Goal: Information Seeking & Learning: Learn about a topic

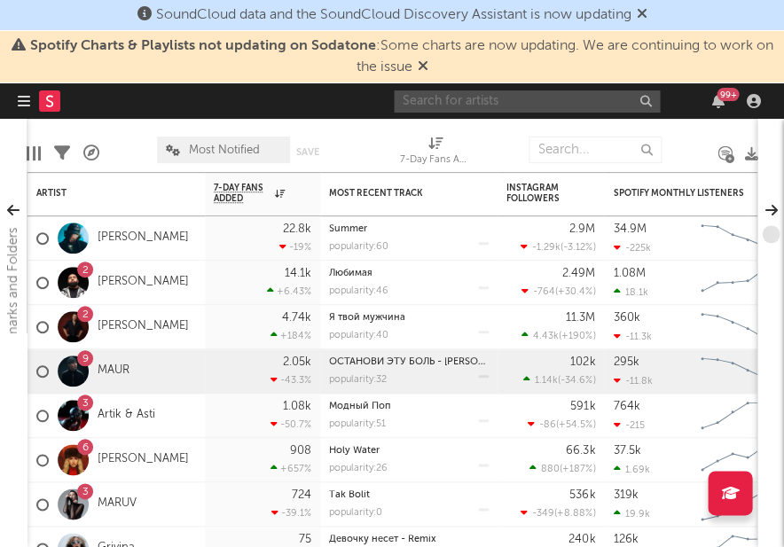
click at [436, 99] on input "text" at bounding box center [527, 101] width 266 height 22
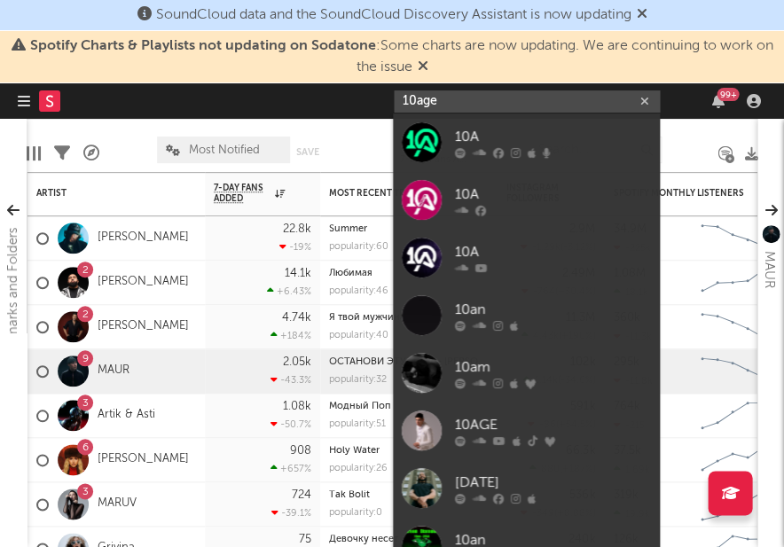
click at [416, 98] on input "10age" at bounding box center [527, 101] width 266 height 22
type input "10 age"
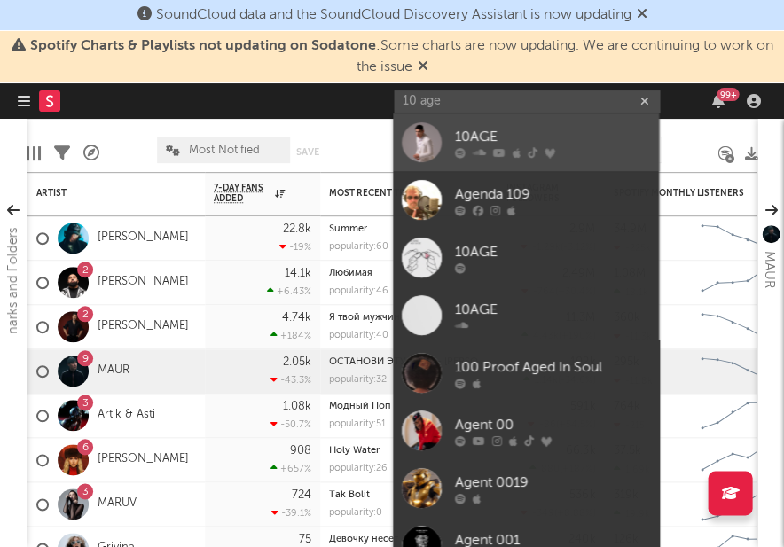
click at [475, 134] on div "10AGE" at bounding box center [552, 136] width 195 height 21
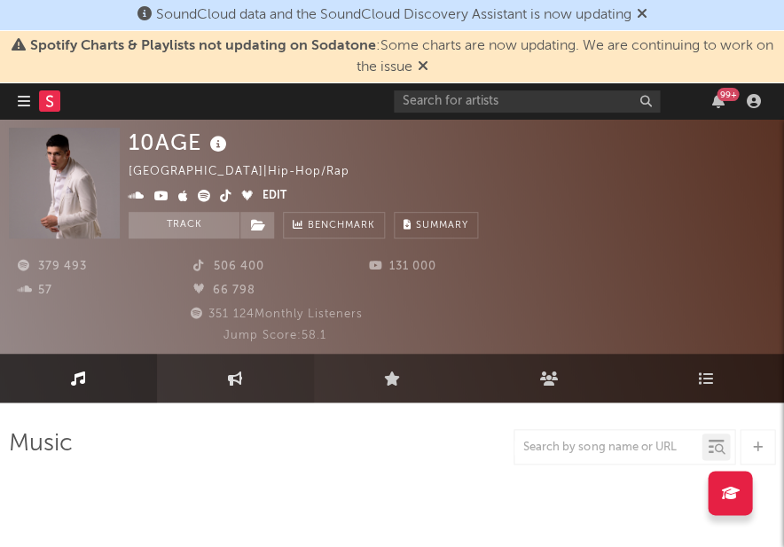
select select "6m"
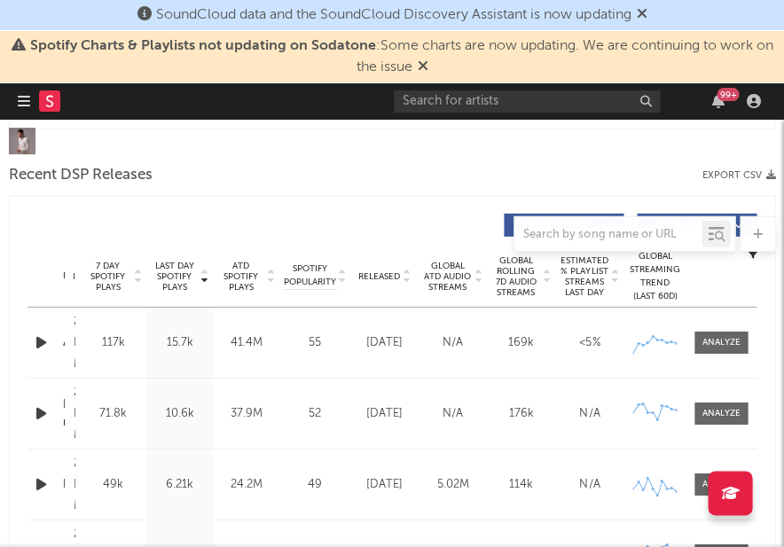
scroll to position [771, 0]
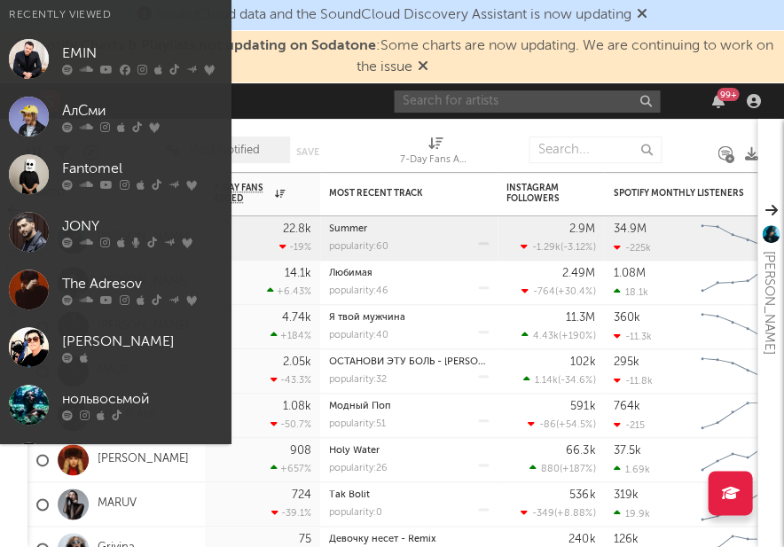
click at [439, 99] on input "text" at bounding box center [527, 101] width 266 height 22
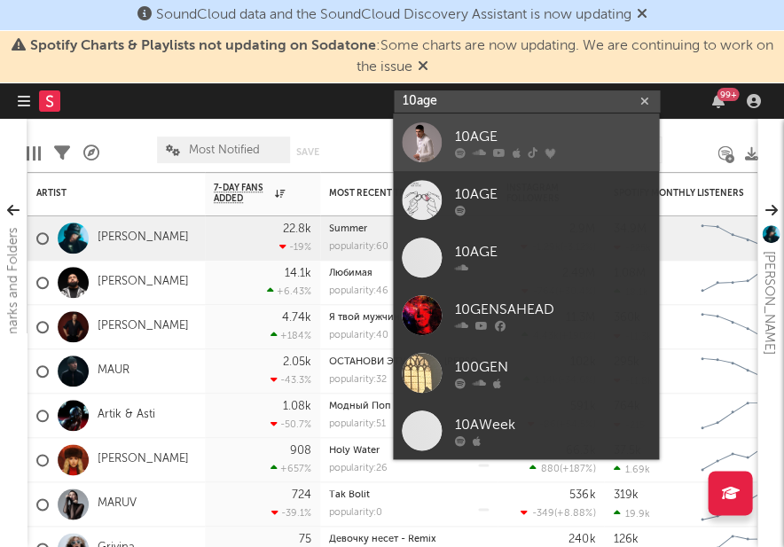
type input "10age"
click at [476, 137] on div "10AGE" at bounding box center [552, 136] width 195 height 21
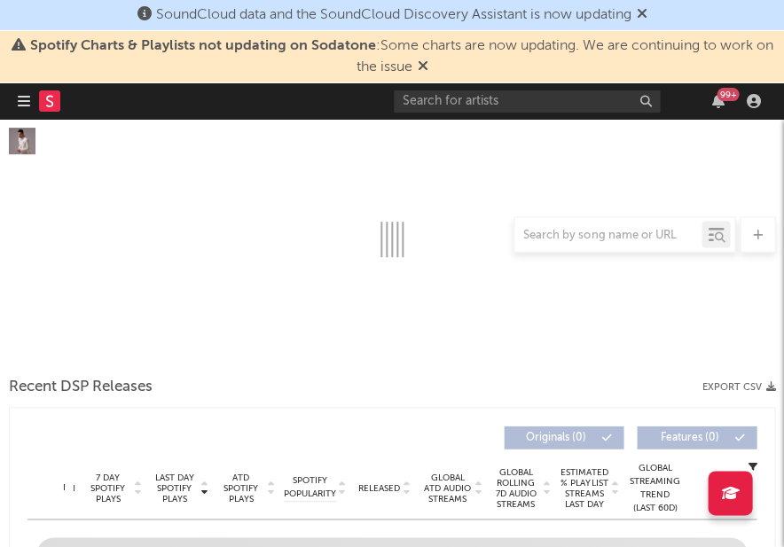
scroll to position [453, 0]
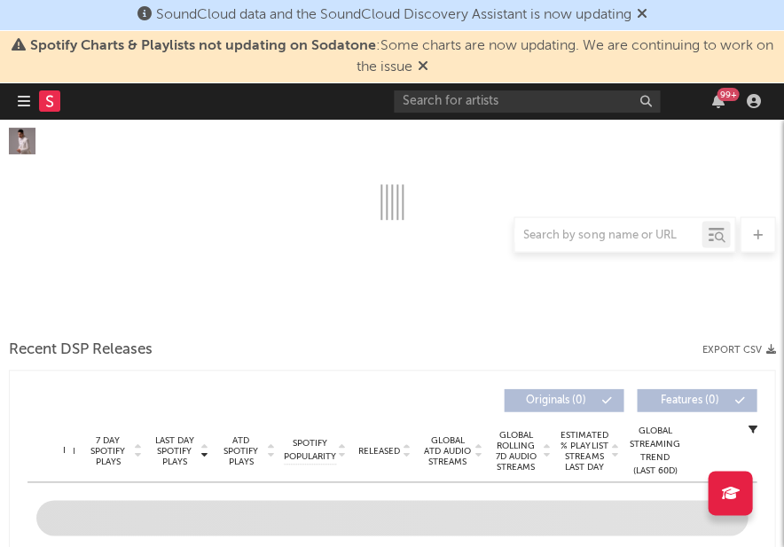
select select "6m"
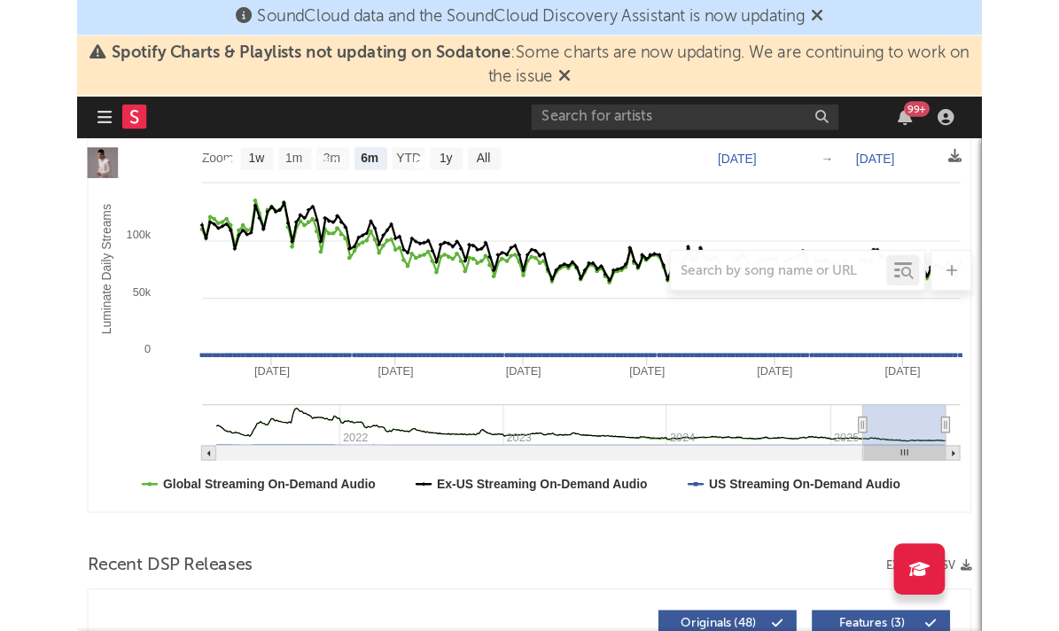
scroll to position [673, 0]
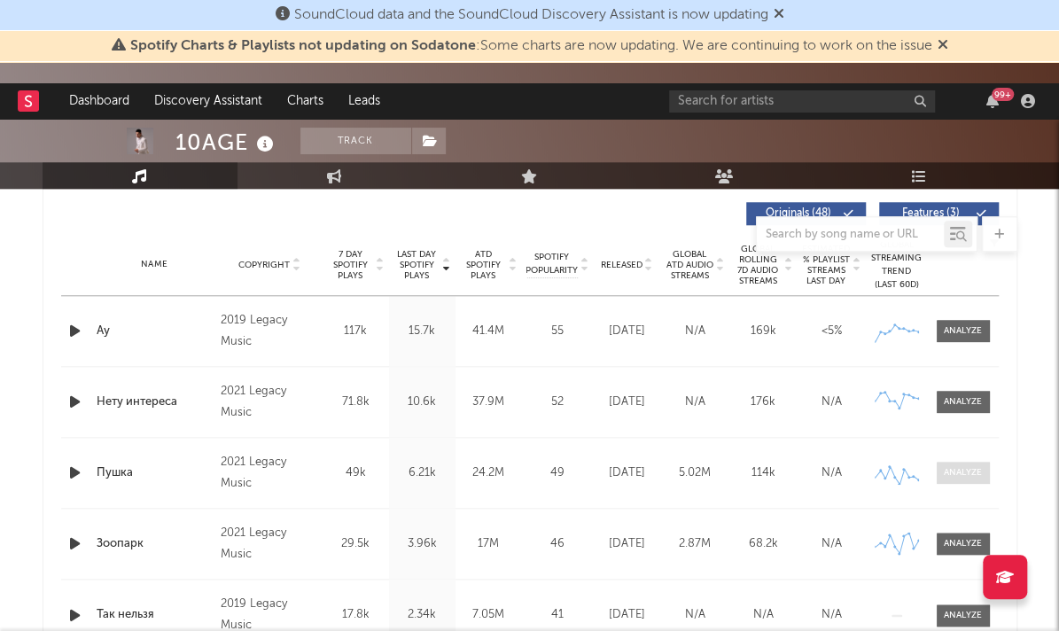
click at [783, 472] on div at bounding box center [963, 472] width 38 height 13
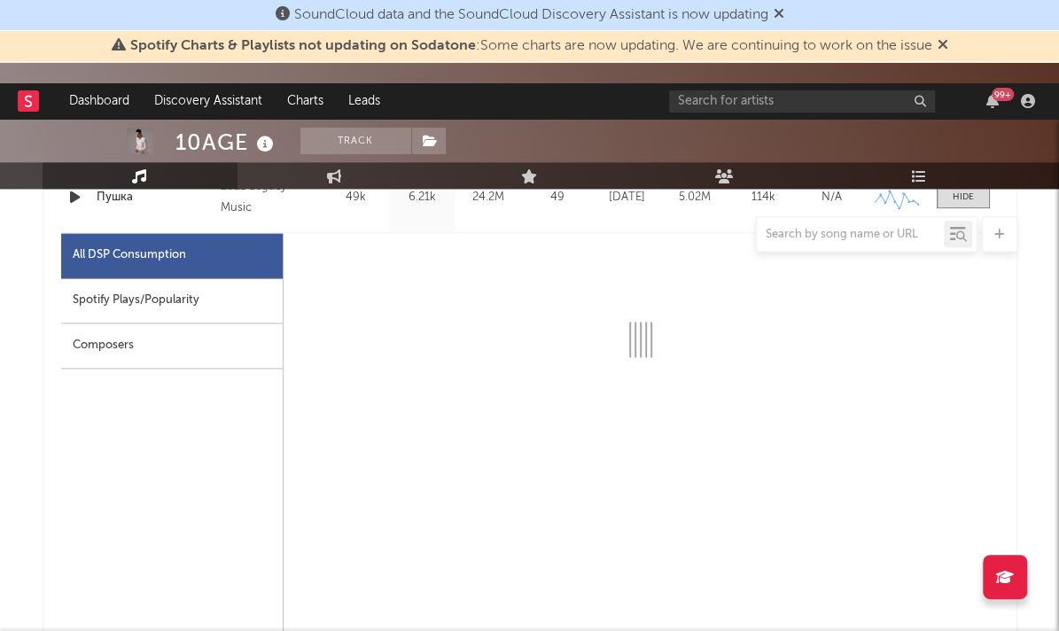
select select "6m"
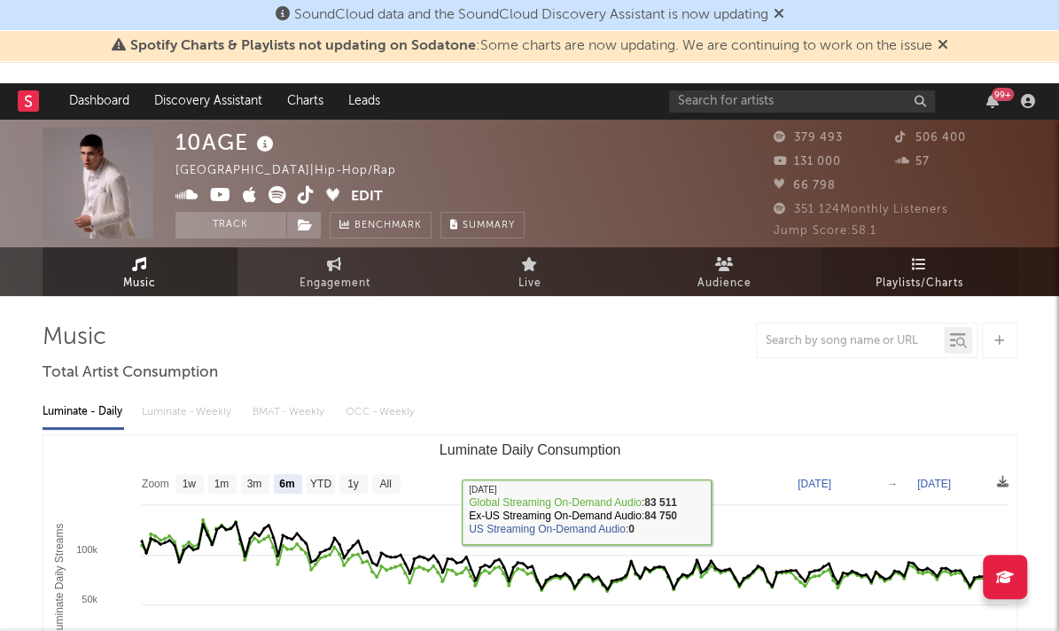
scroll to position [0, 0]
click at [783, 271] on link "Playlists/Charts" at bounding box center [920, 271] width 195 height 49
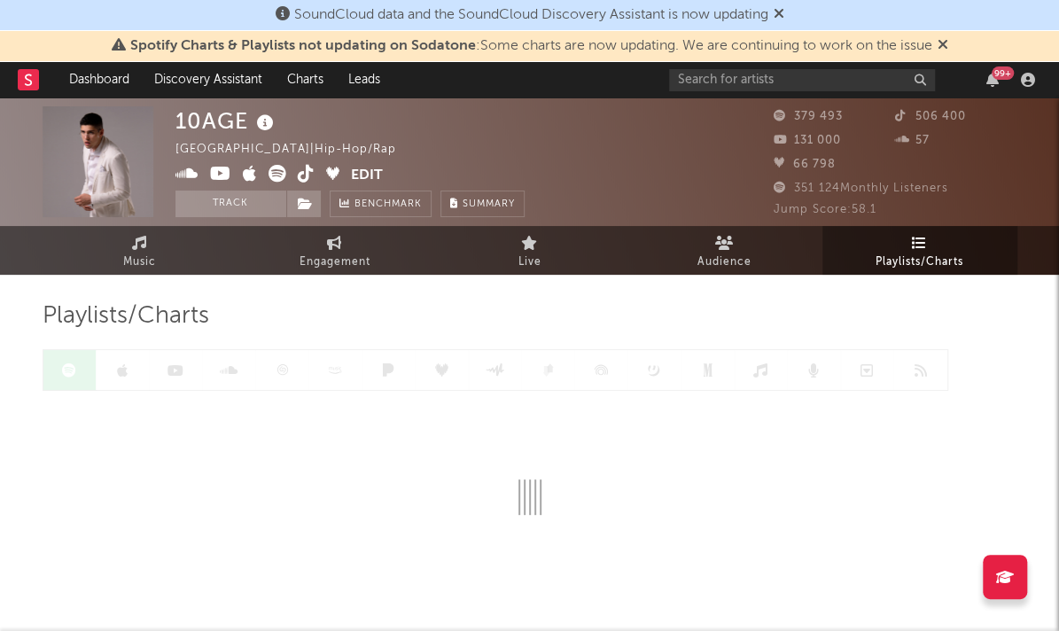
click at [783, 268] on span "Playlists/Charts" at bounding box center [920, 262] width 88 height 21
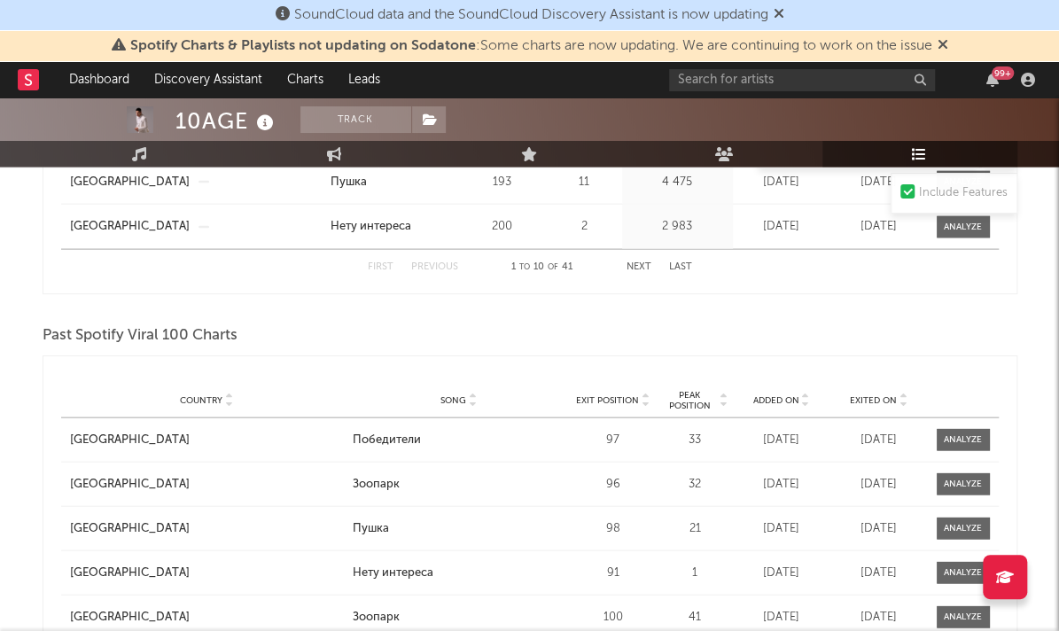
scroll to position [1626, 0]
